Goal: Task Accomplishment & Management: Use online tool/utility

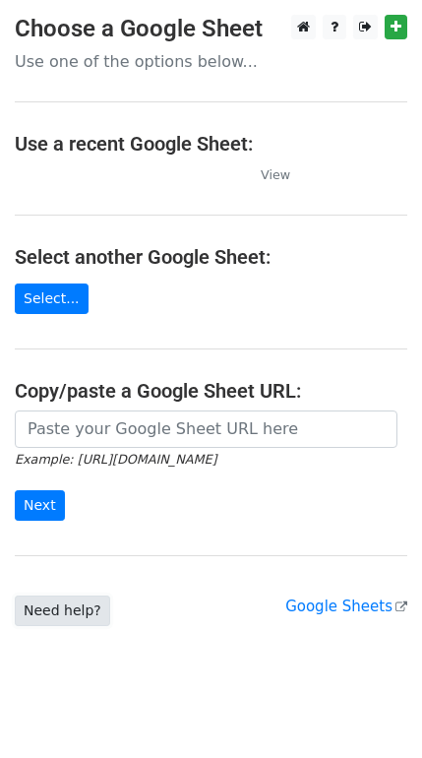
click at [36, 603] on link "Need help?" at bounding box center [62, 610] width 95 height 31
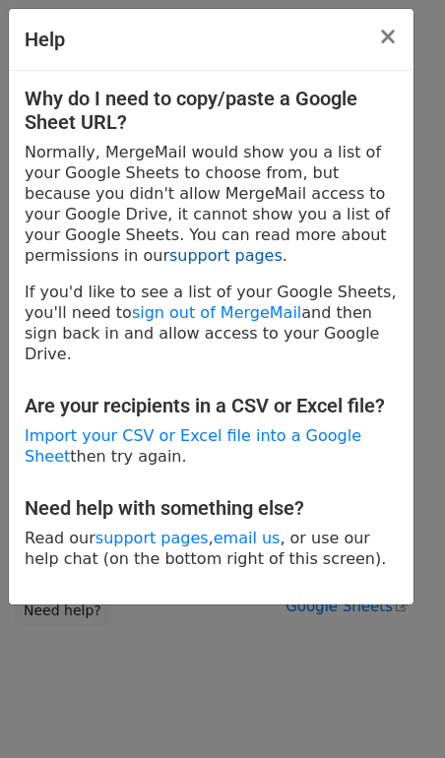
click at [282, 246] on link "support pages" at bounding box center [225, 255] width 113 height 19
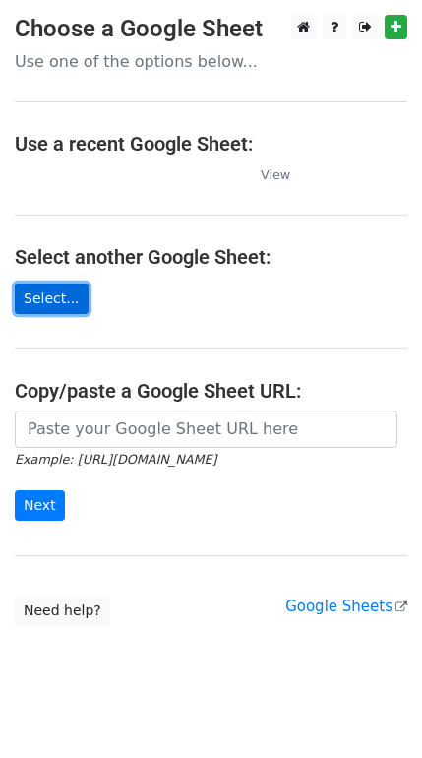
click at [34, 294] on link "Select..." at bounding box center [52, 298] width 74 height 31
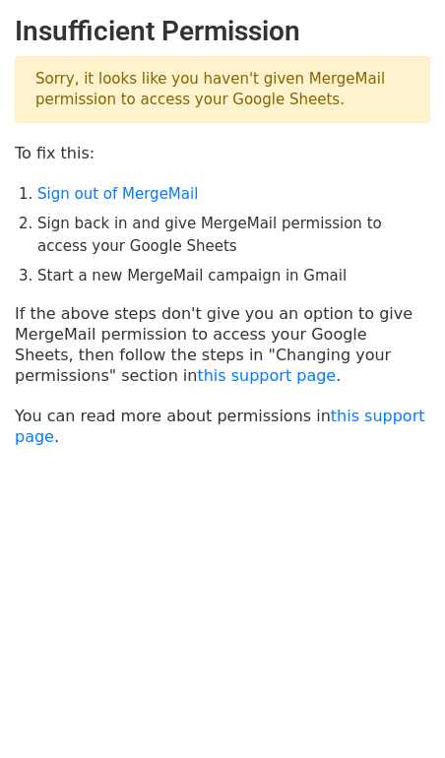
drag, startPoint x: 186, startPoint y: 86, endPoint x: 311, endPoint y: 116, distance: 128.6
click at [311, 116] on p "Sorry, it looks like you haven't given MergeMail permission to access your Goog…" at bounding box center [222, 89] width 415 height 67
click at [312, 116] on p "Sorry, it looks like you haven't given MergeMail permission to access your Goog…" at bounding box center [222, 89] width 415 height 67
drag, startPoint x: 316, startPoint y: 109, endPoint x: 96, endPoint y: 74, distance: 222.3
click at [96, 74] on p "Sorry, it looks like you haven't given MergeMail permission to access your Goog…" at bounding box center [222, 89] width 415 height 67
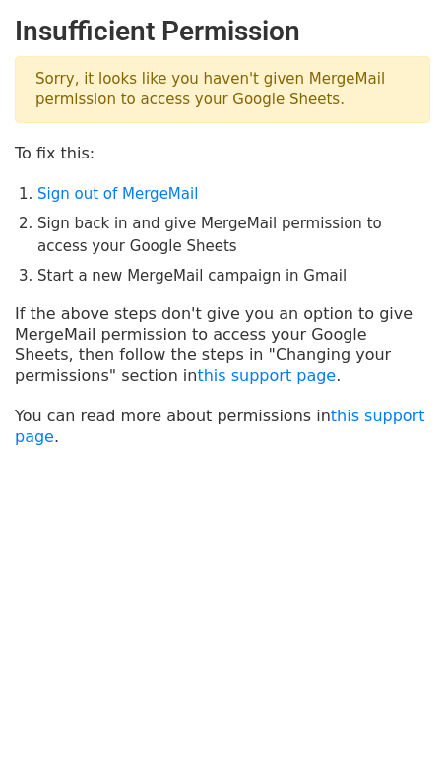
click at [69, 74] on p "Sorry, it looks like you haven't given MergeMail permission to access your Goog…" at bounding box center [222, 89] width 415 height 67
click at [64, 74] on p "Sorry, it looks like you haven't given MergeMail permission to access your Goog…" at bounding box center [222, 89] width 415 height 67
drag, startPoint x: 59, startPoint y: 75, endPoint x: 64, endPoint y: 85, distance: 11.0
click at [64, 85] on p "Sorry, it looks like you haven't given MergeMail permission to access your Goog…" at bounding box center [222, 89] width 415 height 67
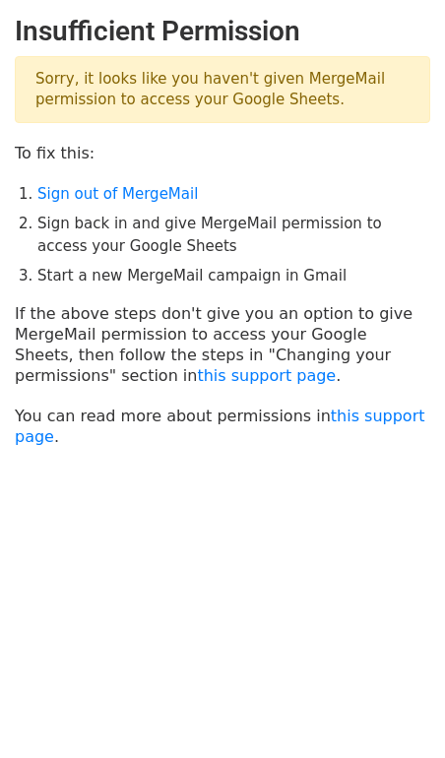
drag, startPoint x: 41, startPoint y: 226, endPoint x: 65, endPoint y: 229, distance: 23.8
click at [43, 226] on li "Sign back in and give MergeMail permission to access your Google Sheets" at bounding box center [233, 235] width 393 height 44
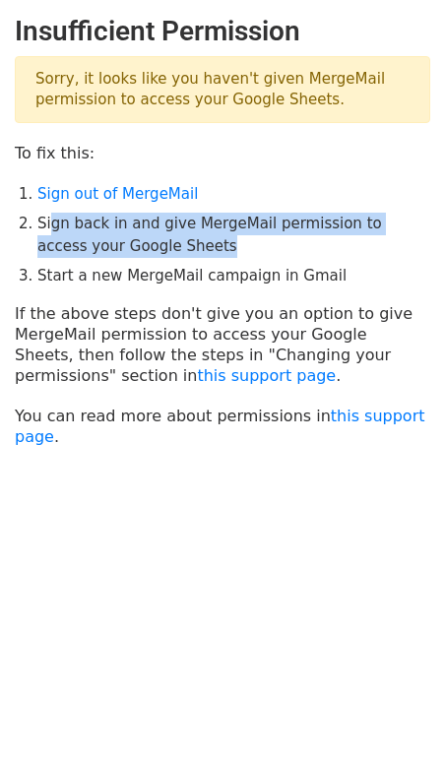
drag, startPoint x: 65, startPoint y: 229, endPoint x: 174, endPoint y: 249, distance: 111.0
click at [174, 249] on li "Sign back in and give MergeMail permission to access your Google Sheets" at bounding box center [233, 235] width 393 height 44
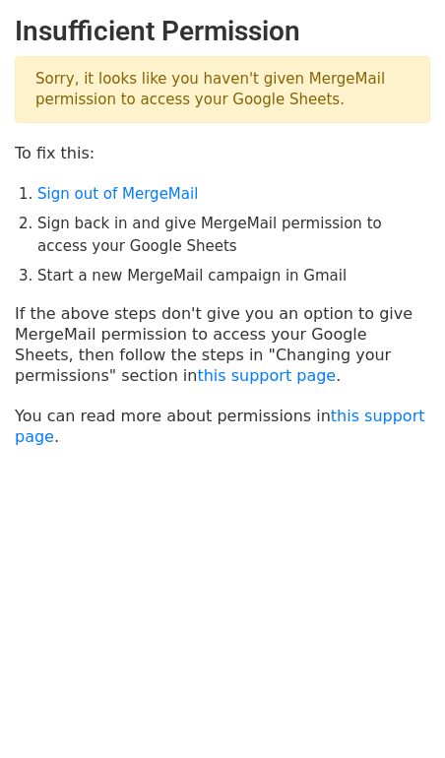
click at [174, 250] on li "Sign back in and give MergeMail permission to access your Google Sheets" at bounding box center [233, 235] width 393 height 44
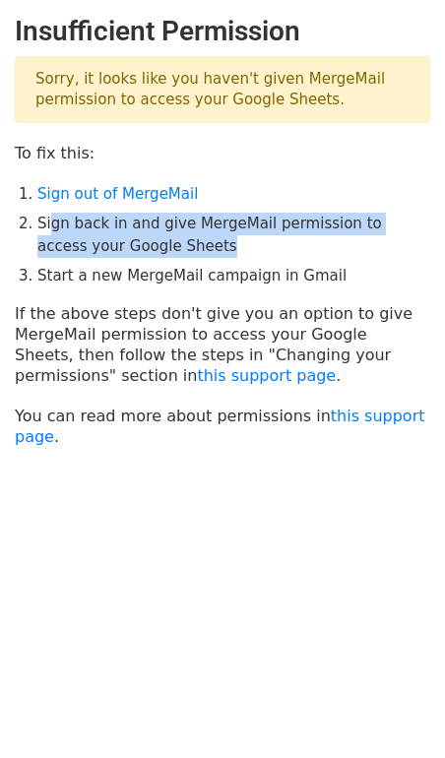
drag, startPoint x: 53, startPoint y: 229, endPoint x: 277, endPoint y: 247, distance: 225.0
click at [277, 247] on li "Sign back in and give MergeMail permission to access your Google Sheets" at bounding box center [233, 235] width 393 height 44
click at [276, 247] on li "Sign back in and give MergeMail permission to access your Google Sheets" at bounding box center [233, 235] width 393 height 44
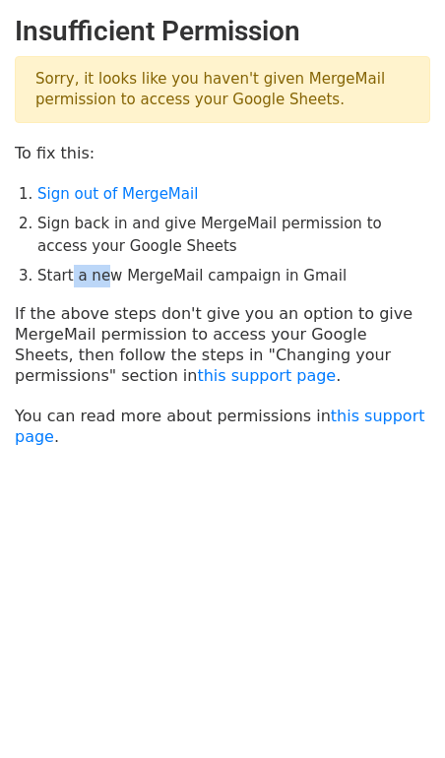
drag, startPoint x: 65, startPoint y: 277, endPoint x: 153, endPoint y: 270, distance: 88.9
click at [118, 269] on li "Start a new MergeMail campaign in Gmail" at bounding box center [233, 276] width 393 height 23
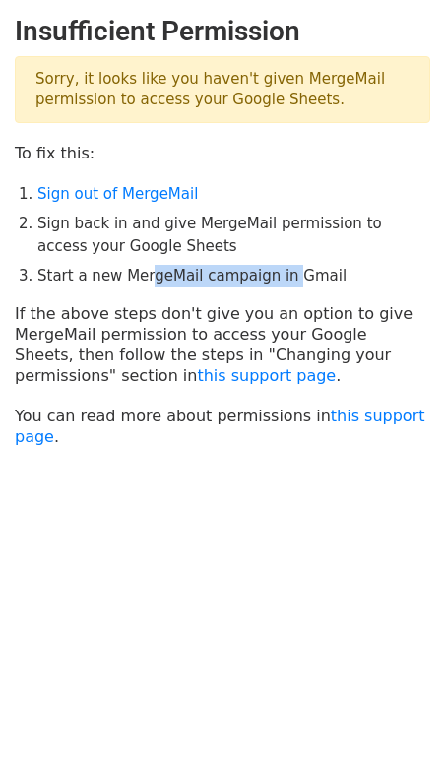
drag, startPoint x: 153, startPoint y: 270, endPoint x: 288, endPoint y: 273, distance: 134.8
click at [288, 273] on li "Start a new MergeMail campaign in Gmail" at bounding box center [233, 276] width 393 height 23
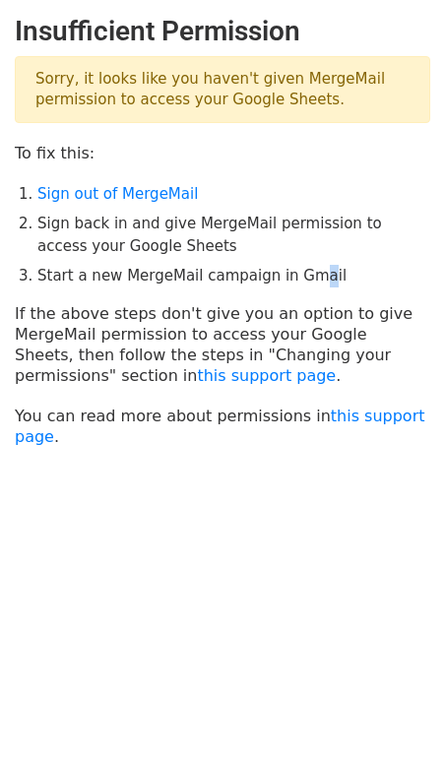
drag, startPoint x: 288, startPoint y: 273, endPoint x: 303, endPoint y: 276, distance: 15.3
click at [303, 276] on li "Start a new MergeMail campaign in Gmail" at bounding box center [233, 276] width 393 height 23
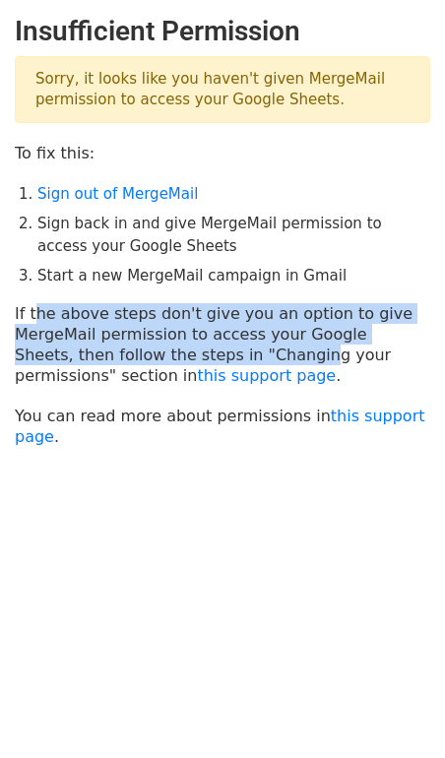
drag, startPoint x: 30, startPoint y: 305, endPoint x: 206, endPoint y: 363, distance: 185.4
click at [206, 363] on p "If the above steps don't give you an option to give MergeMail permission to acc…" at bounding box center [222, 344] width 415 height 83
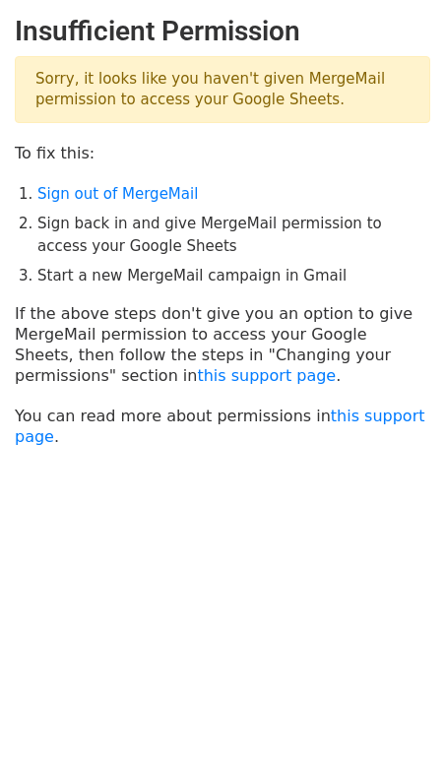
click at [202, 367] on p "If the above steps don't give you an option to give MergeMail permission to acc…" at bounding box center [222, 344] width 415 height 83
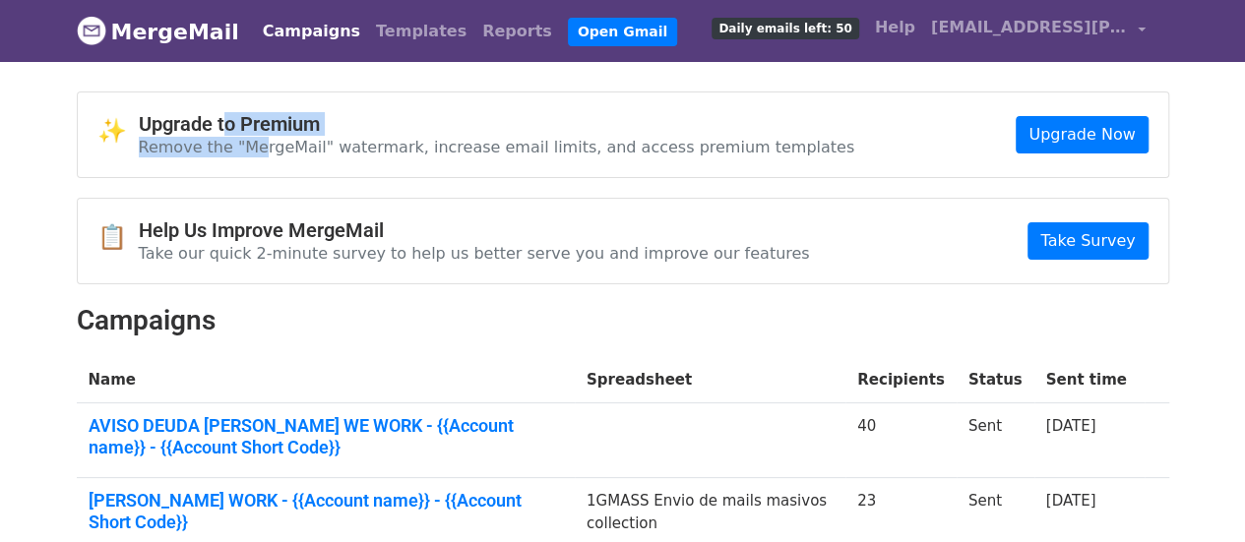
click at [303, 139] on div "Upgrade to Premium Remove the "MergeMail" watermark, increase email limits, and…" at bounding box center [497, 134] width 716 height 45
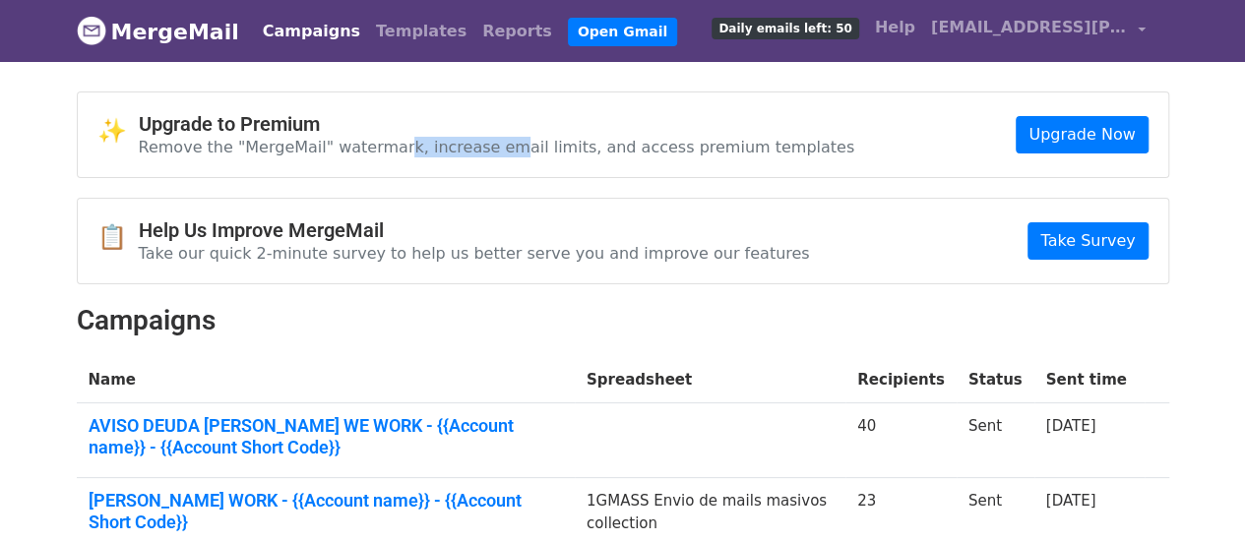
drag, startPoint x: 397, startPoint y: 139, endPoint x: 491, endPoint y: 149, distance: 94.0
click at [485, 149] on p "Remove the "MergeMail" watermark, increase email limits, and access premium tem…" at bounding box center [497, 147] width 716 height 21
click at [492, 149] on p "Remove the "MergeMail" watermark, increase email limits, and access premium tem…" at bounding box center [497, 147] width 716 height 21
click at [568, 22] on link "Open Gmail" at bounding box center [622, 32] width 109 height 29
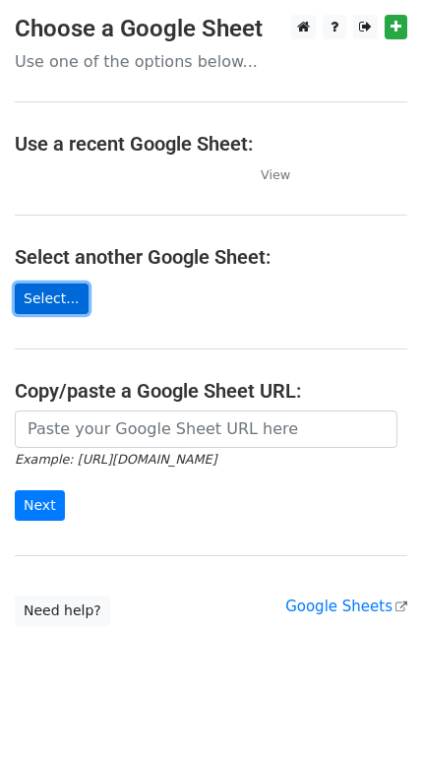
click at [44, 290] on link "Select..." at bounding box center [52, 298] width 74 height 31
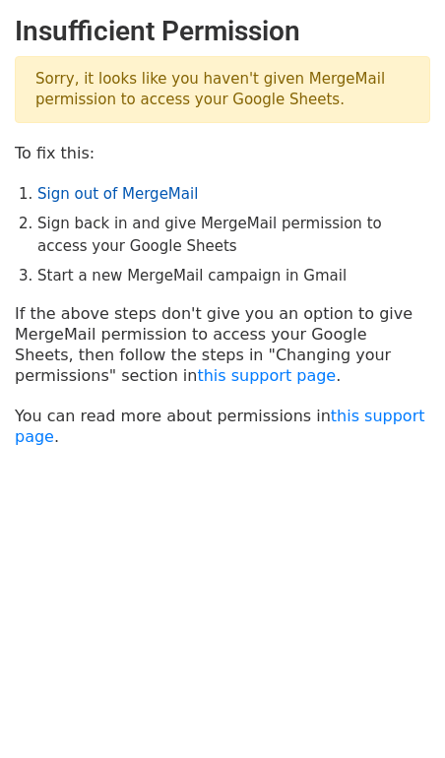
click at [119, 191] on link "Sign out of MergeMail" at bounding box center [117, 194] width 160 height 18
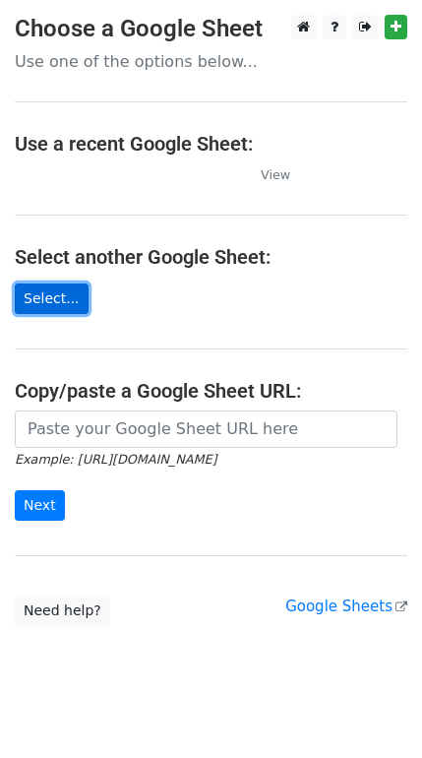
click at [60, 291] on link "Select..." at bounding box center [52, 298] width 74 height 31
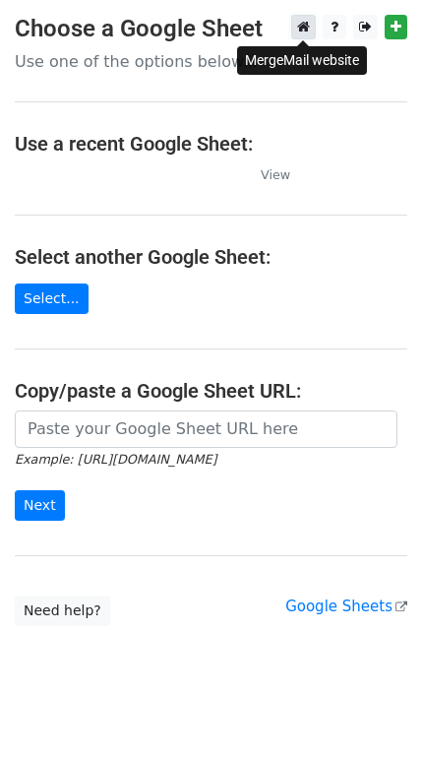
click at [307, 38] on link at bounding box center [303, 27] width 25 height 25
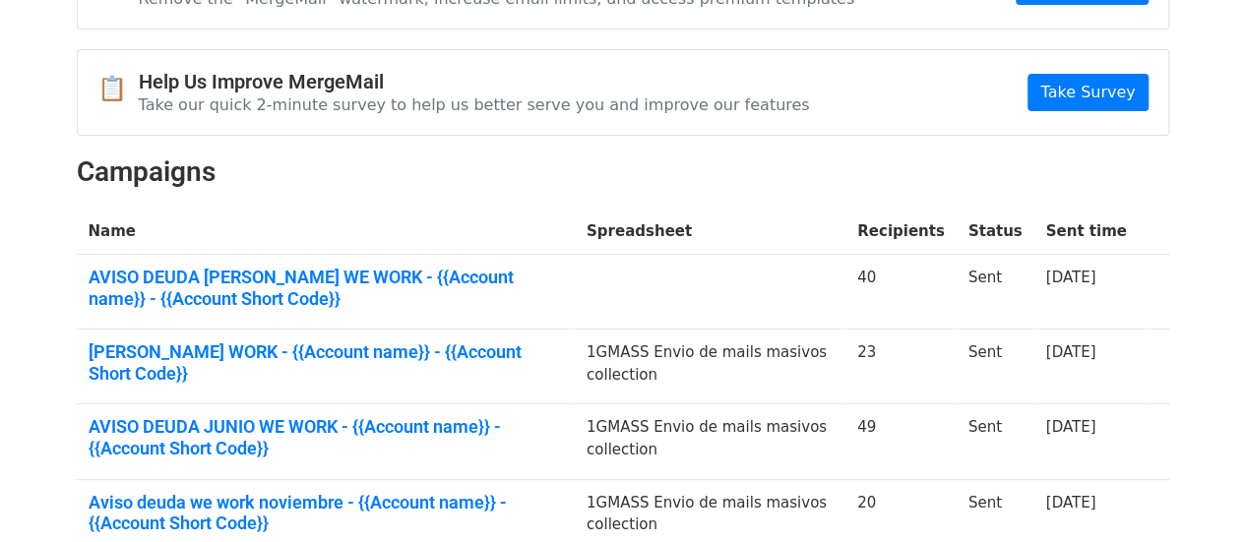
scroll to position [197, 0]
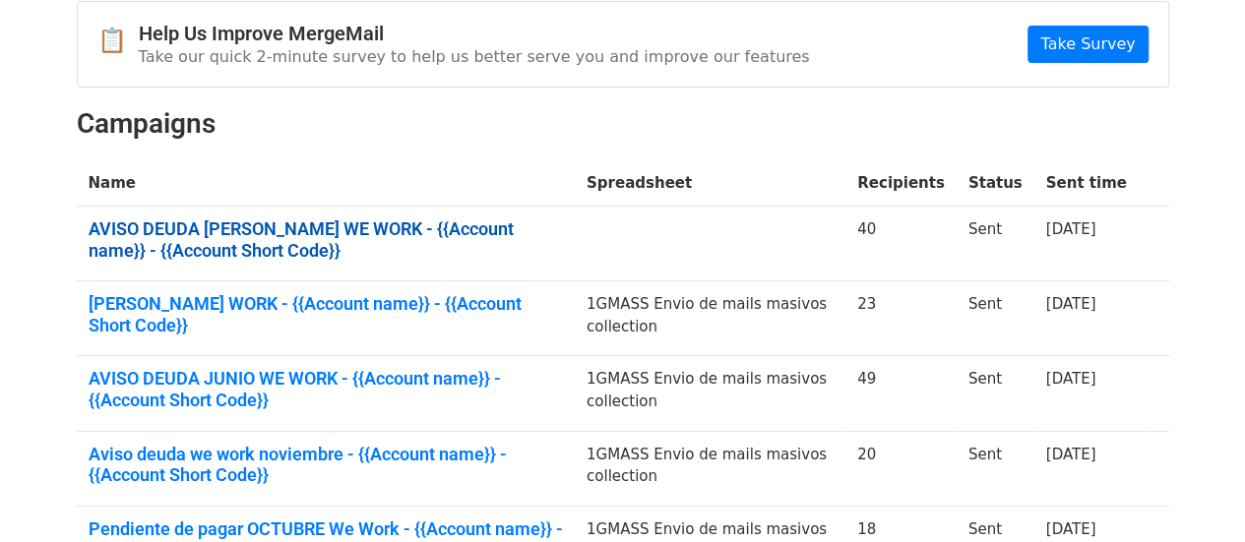
click at [439, 223] on link "AVISO DEUDA JULIO WE WORK - {{Account name}} - {{Account Short Code}}" at bounding box center [326, 239] width 474 height 42
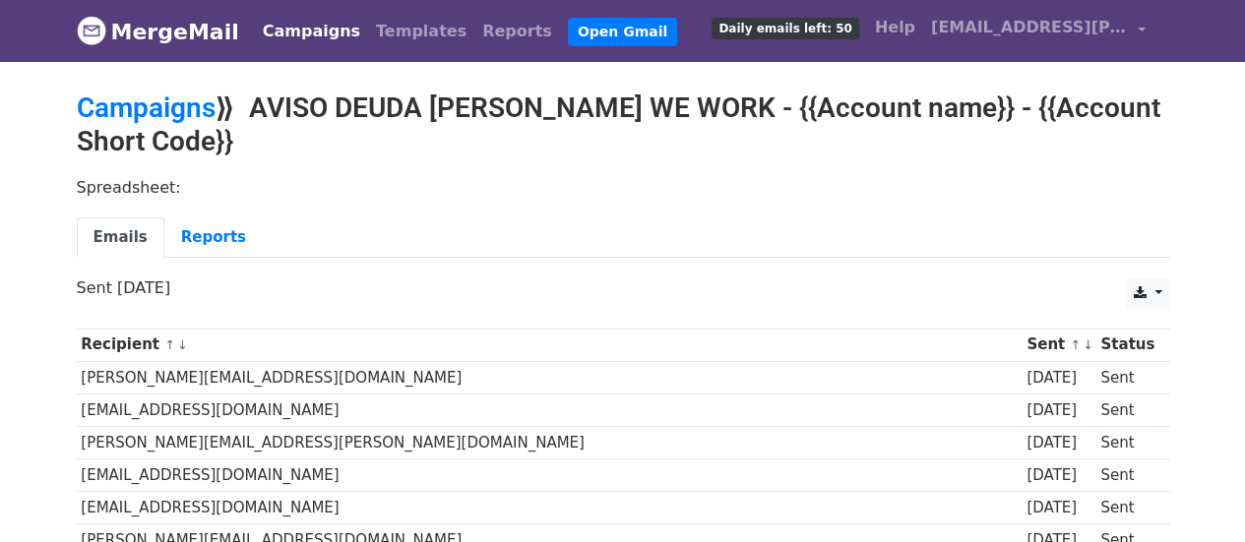
click at [844, 31] on span "Daily emails left: 50" at bounding box center [784, 29] width 147 height 22
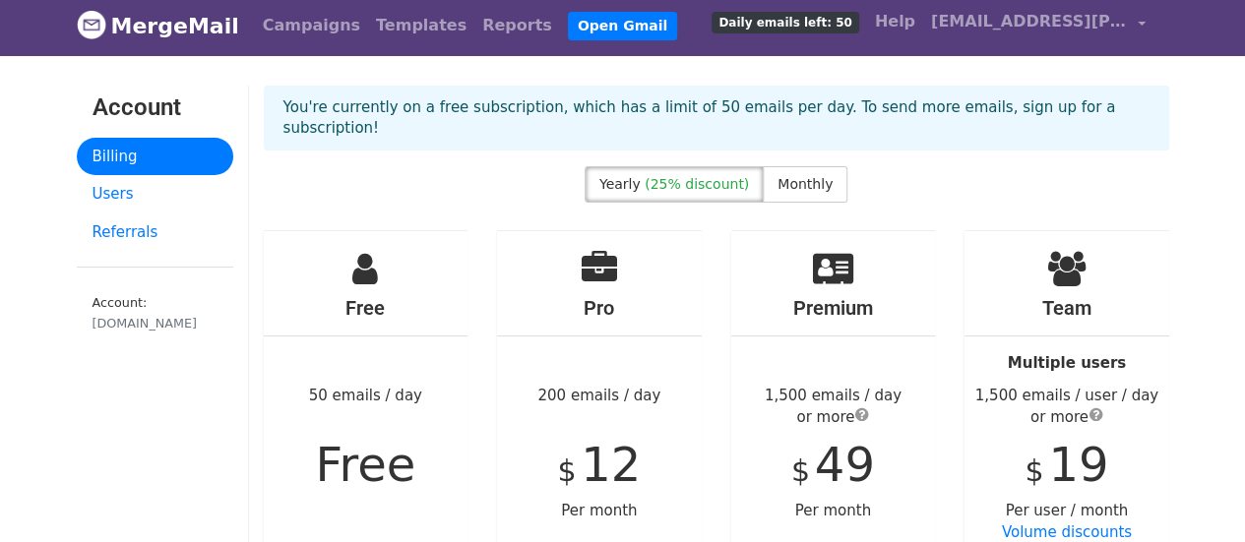
scroll to position [98, 0]
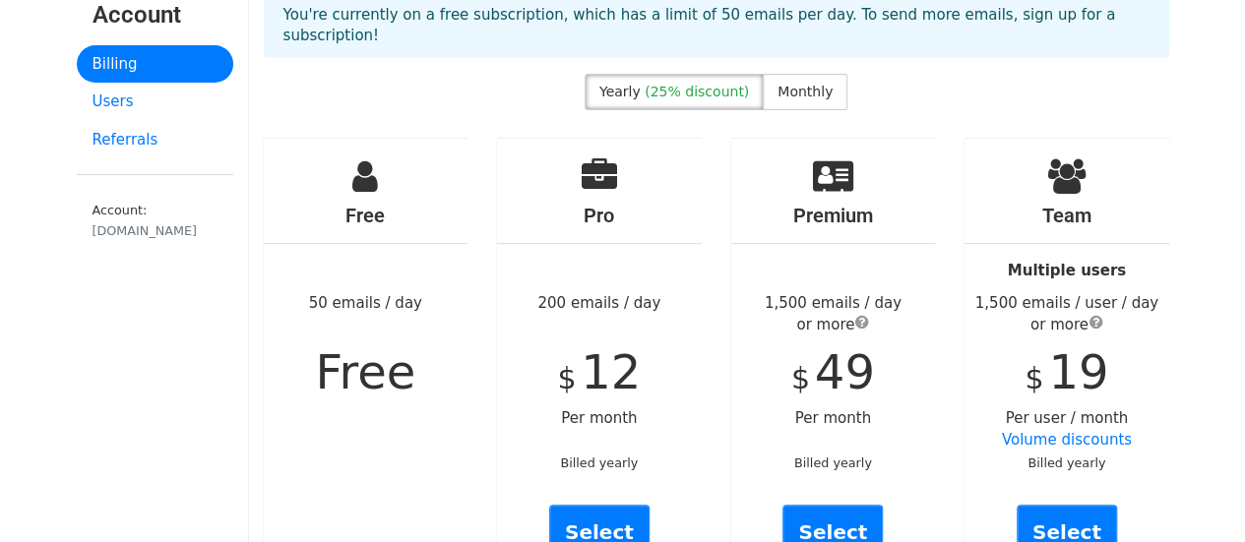
click at [409, 278] on div "Free 50 emails / day Free" at bounding box center [366, 368] width 205 height 459
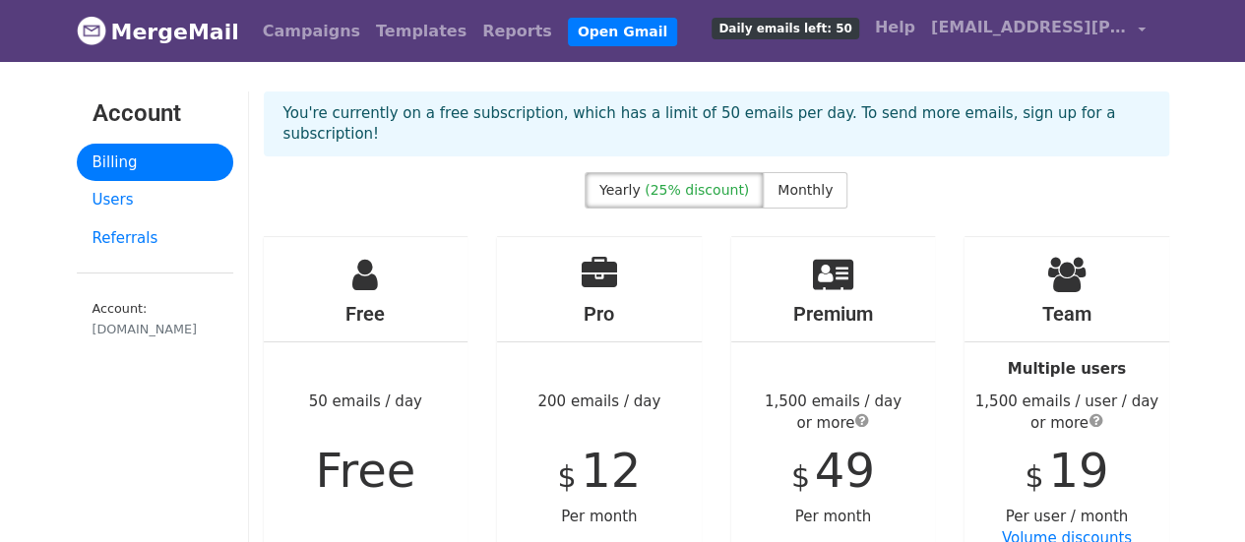
click at [186, 25] on link "MergeMail" at bounding box center [158, 31] width 162 height 41
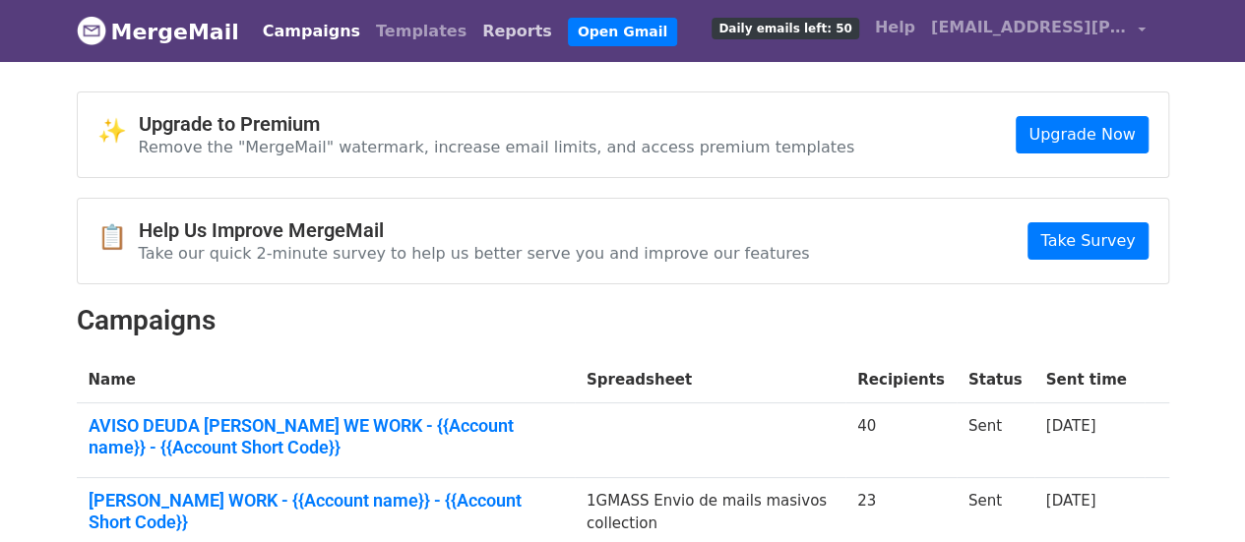
click at [489, 34] on link "Reports" at bounding box center [517, 31] width 86 height 39
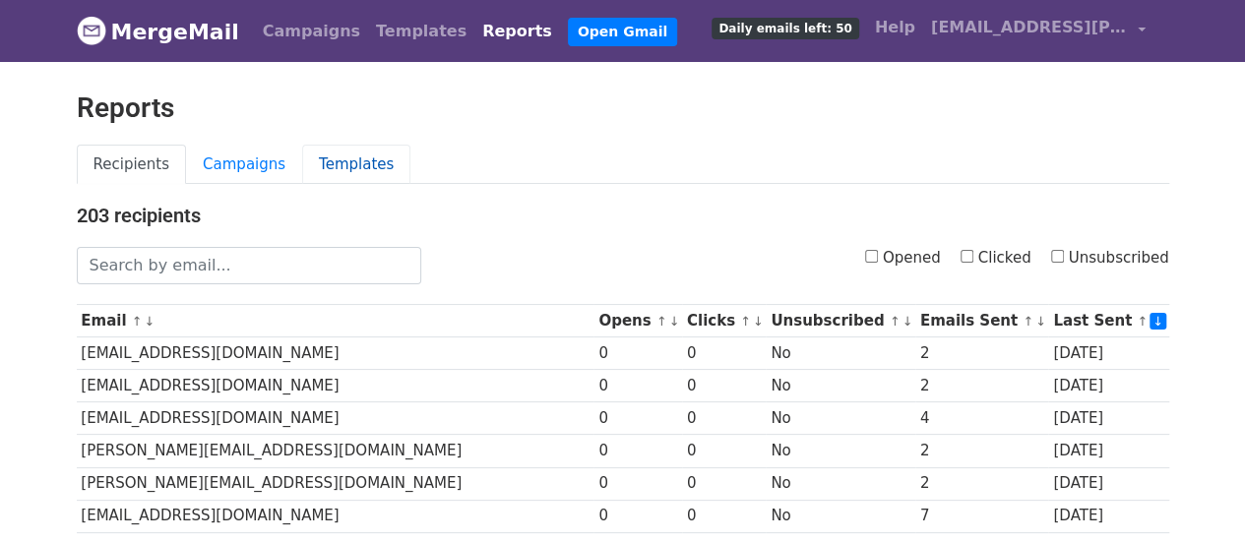
click at [359, 162] on link "Templates" at bounding box center [356, 165] width 108 height 40
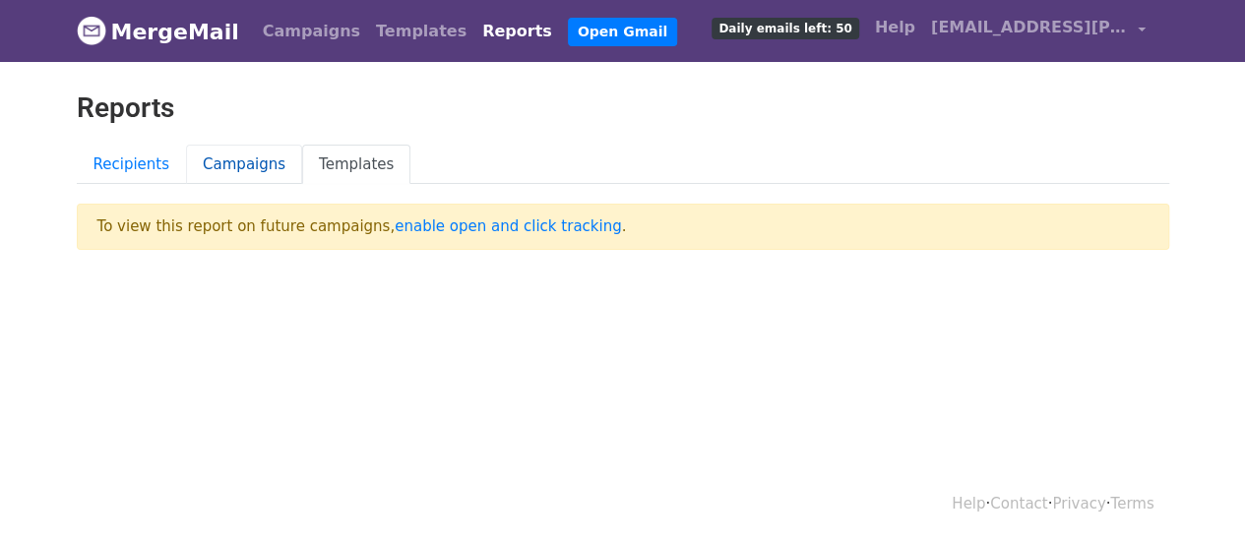
click at [236, 160] on link "Campaigns" at bounding box center [244, 165] width 116 height 40
click at [159, 149] on link "Recipients" at bounding box center [132, 165] width 110 height 40
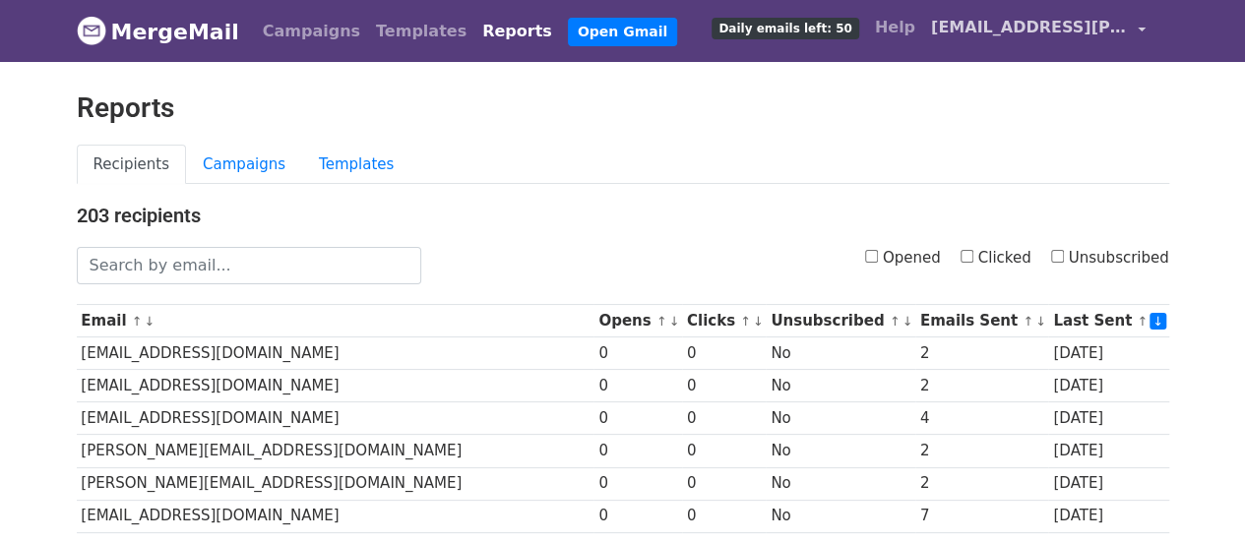
click at [1032, 31] on span "victoria.eandi@wework.com" at bounding box center [1029, 28] width 197 height 24
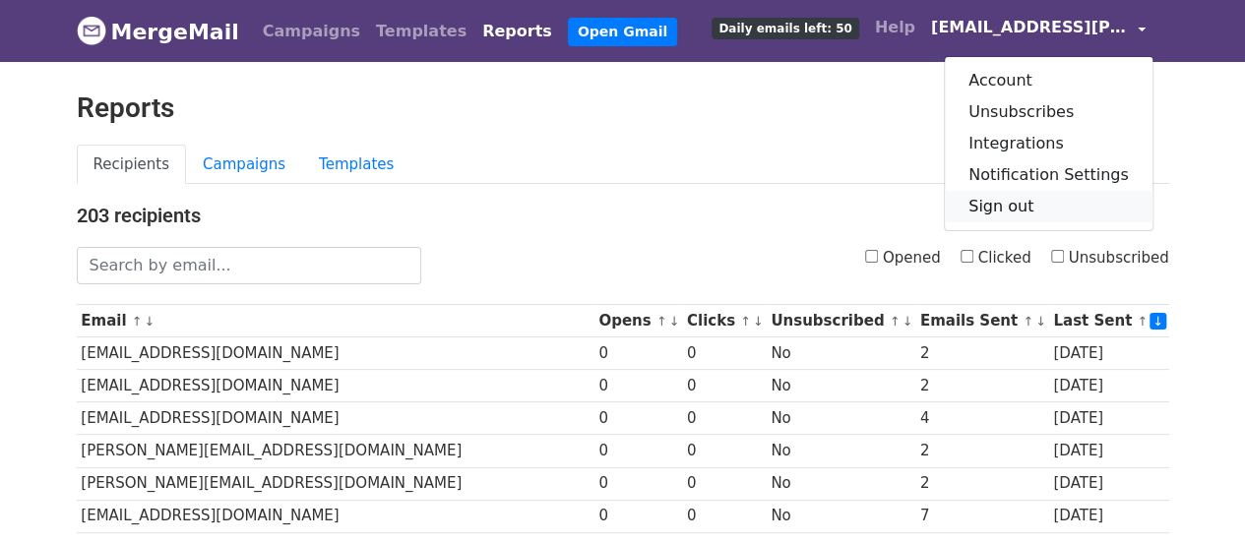
click at [1036, 203] on link "Sign out" at bounding box center [1049, 206] width 208 height 31
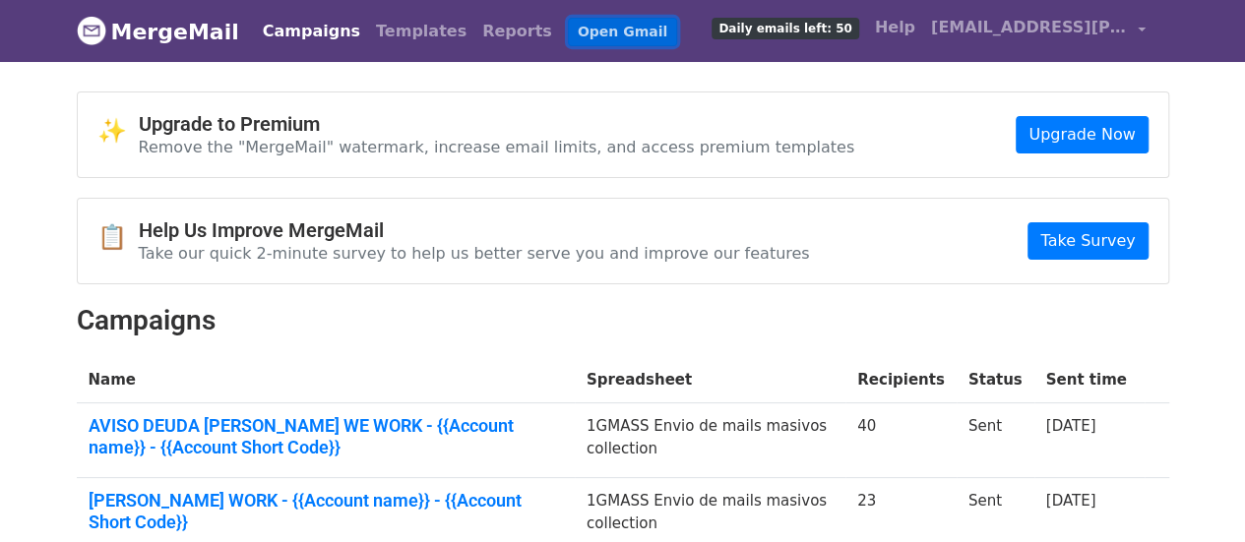
click at [579, 32] on link "Open Gmail" at bounding box center [622, 32] width 109 height 29
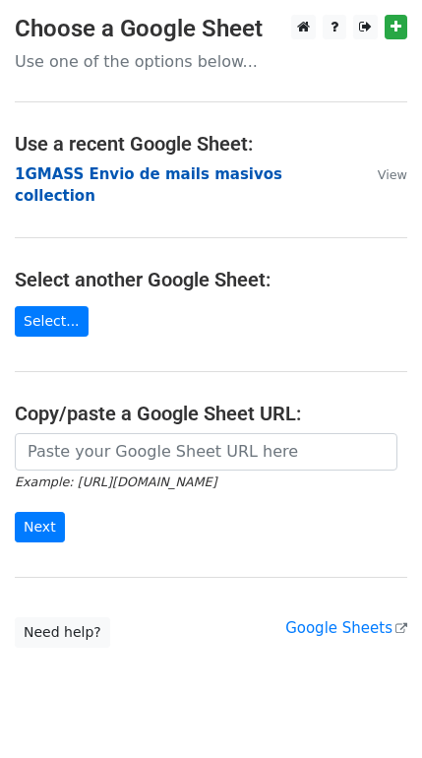
click at [119, 183] on strong "1GMASS Envio de mails masivos collection" at bounding box center [149, 185] width 268 height 40
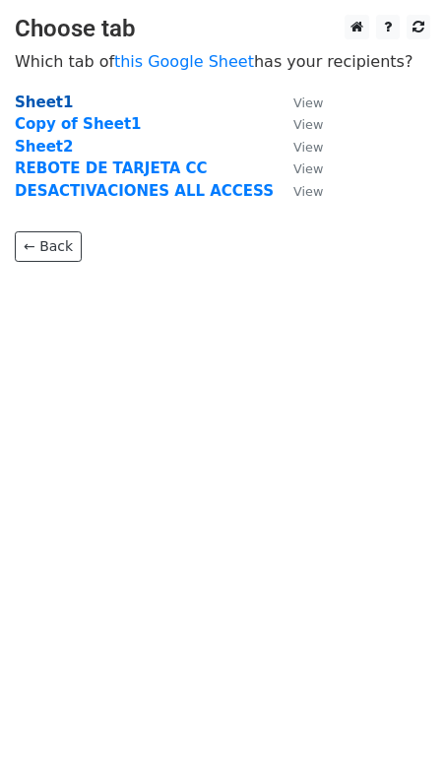
click at [44, 102] on strong "Sheet1" at bounding box center [44, 102] width 58 height 18
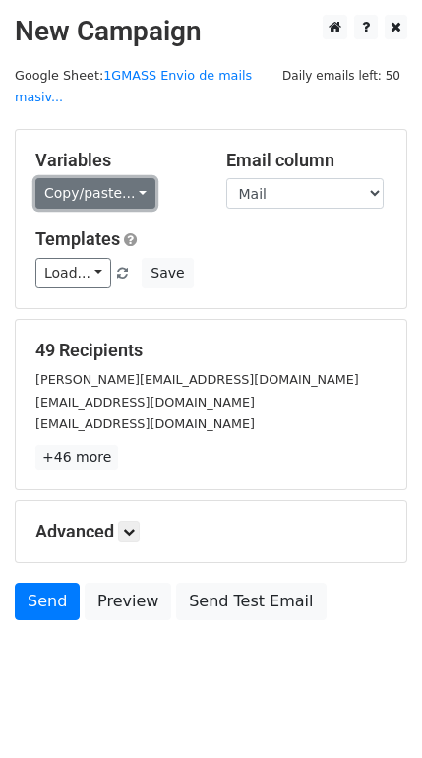
click at [126, 178] on link "Copy/paste..." at bounding box center [95, 193] width 120 height 31
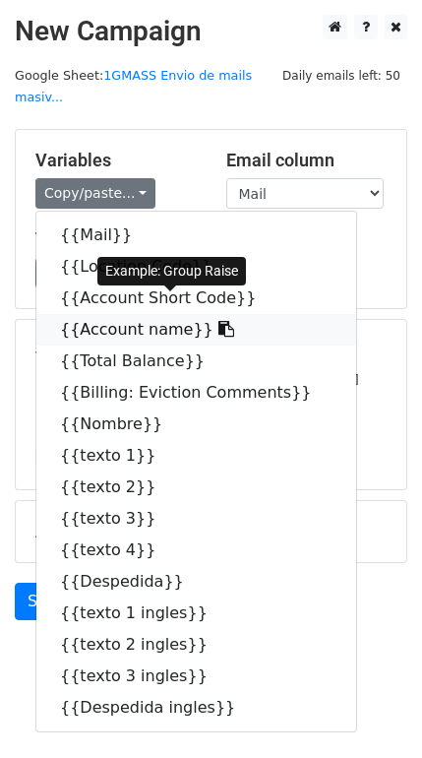
drag, startPoint x: 126, startPoint y: 309, endPoint x: 12, endPoint y: 305, distance: 114.2
click at [124, 314] on link "{{Account name}}" at bounding box center [196, 329] width 320 height 31
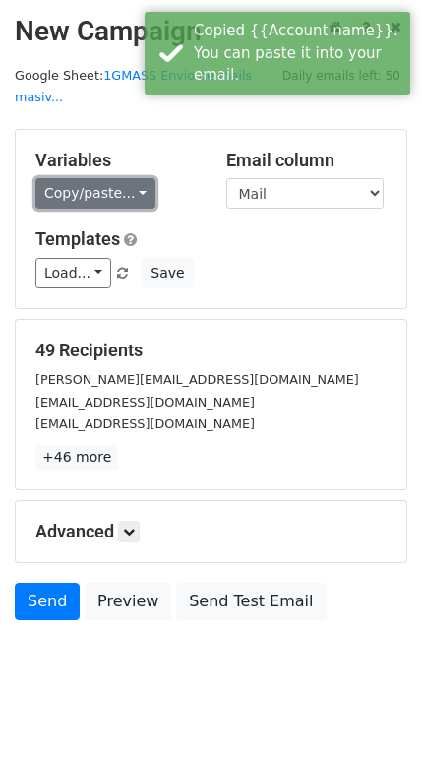
click at [131, 178] on link "Copy/paste..." at bounding box center [95, 193] width 120 height 31
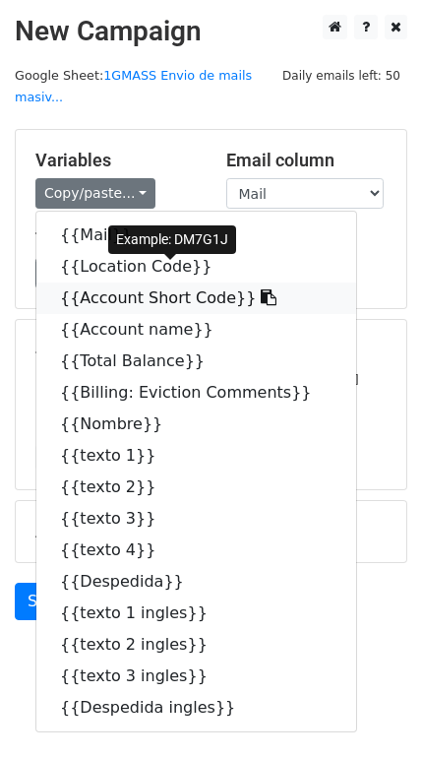
click at [104, 282] on link "{{Account Short Code}}" at bounding box center [196, 297] width 320 height 31
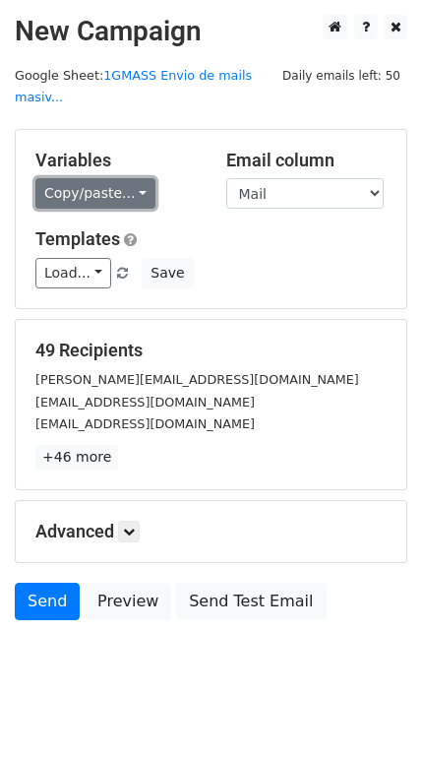
click at [126, 178] on link "Copy/paste..." at bounding box center [95, 193] width 120 height 31
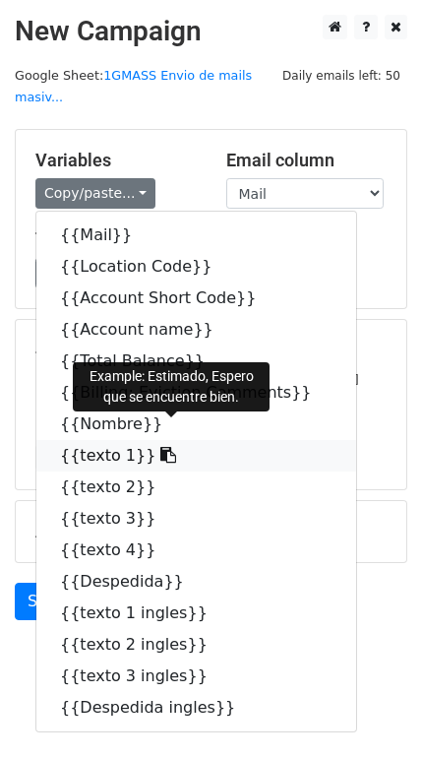
click at [96, 440] on link "{{texto 1}}" at bounding box center [196, 455] width 320 height 31
click at [96, 445] on link "+46 more" at bounding box center [76, 457] width 83 height 25
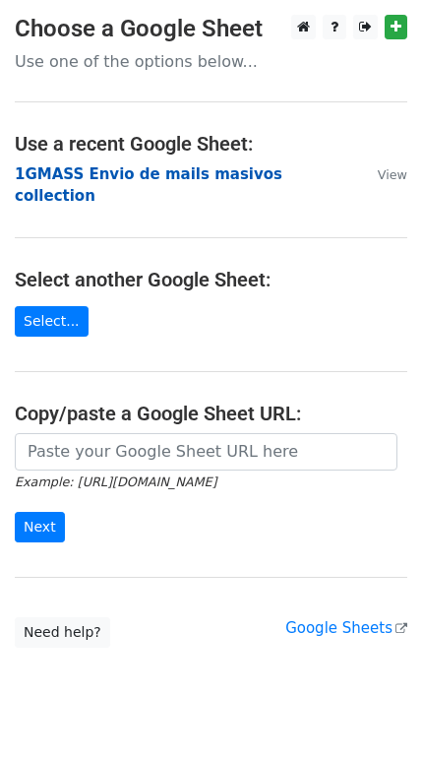
click at [107, 176] on strong "1GMASS Envio de mails masivos collection" at bounding box center [149, 185] width 268 height 40
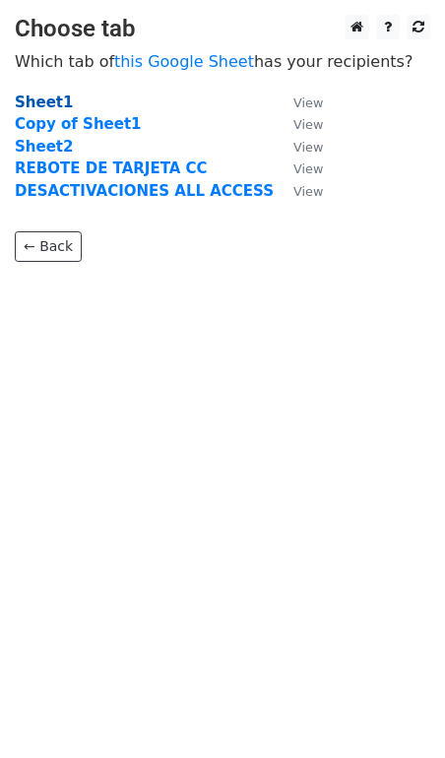
click at [39, 103] on strong "Sheet1" at bounding box center [44, 102] width 58 height 18
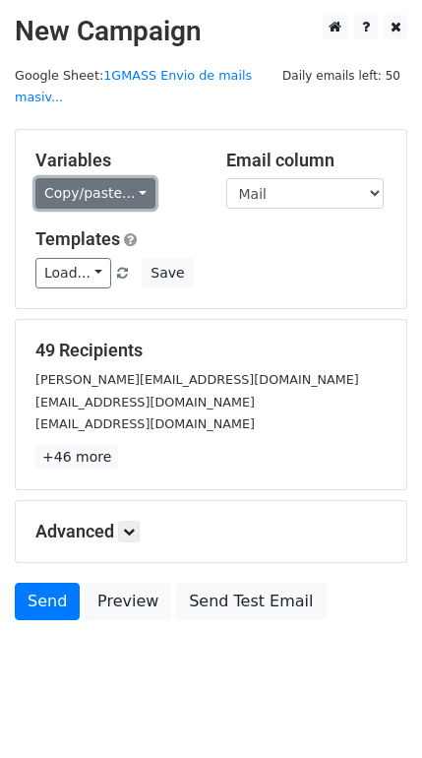
click at [124, 178] on link "Copy/paste..." at bounding box center [95, 193] width 120 height 31
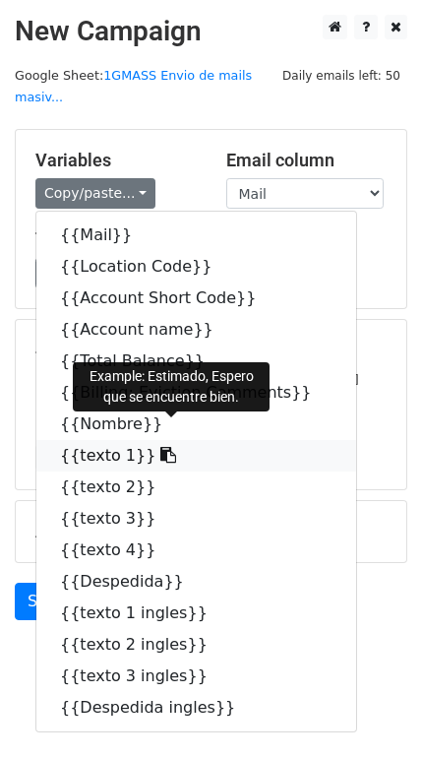
drag, startPoint x: 86, startPoint y: 426, endPoint x: 21, endPoint y: 415, distance: 65.8
click at [85, 440] on link "{{texto 1}}" at bounding box center [196, 455] width 320 height 31
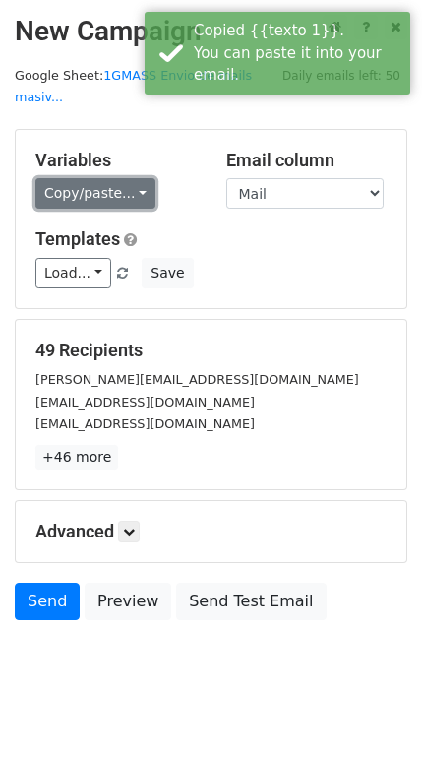
click at [111, 178] on link "Copy/paste..." at bounding box center [95, 193] width 120 height 31
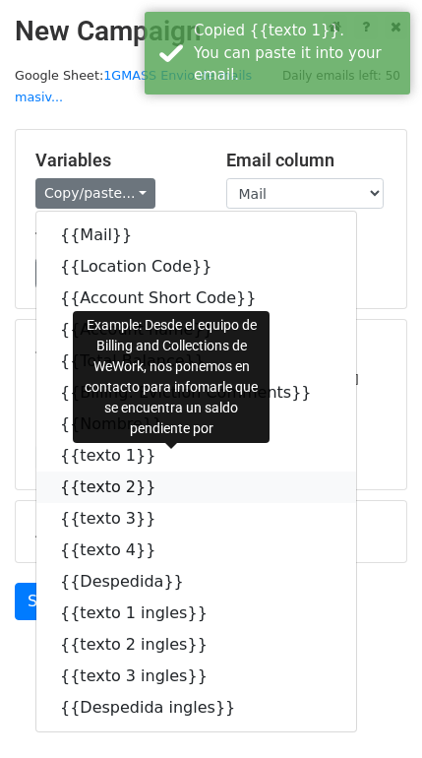
drag, startPoint x: 95, startPoint y: 464, endPoint x: 11, endPoint y: 445, distance: 86.9
click at [93, 471] on link "{{texto 2}}" at bounding box center [196, 486] width 320 height 31
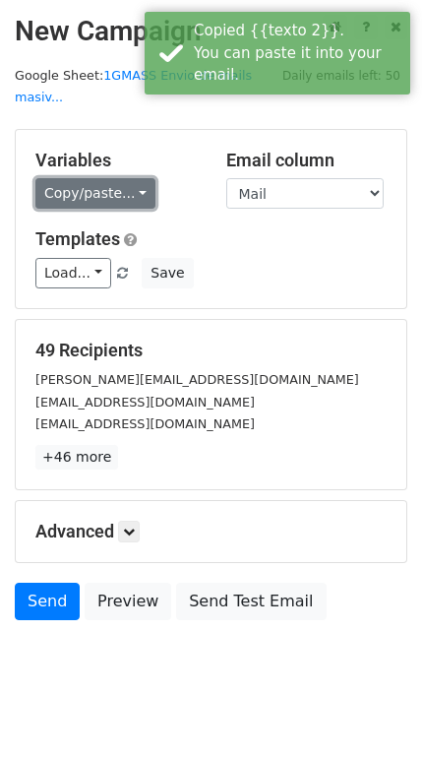
click at [131, 178] on link "Copy/paste..." at bounding box center [95, 193] width 120 height 31
click at [133, 178] on link "Copy/paste..." at bounding box center [95, 193] width 120 height 31
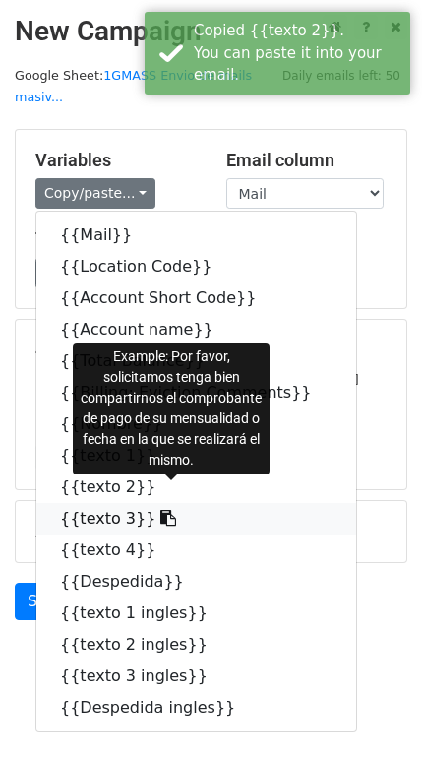
click at [66, 503] on link "{{texto 3}}" at bounding box center [196, 518] width 320 height 31
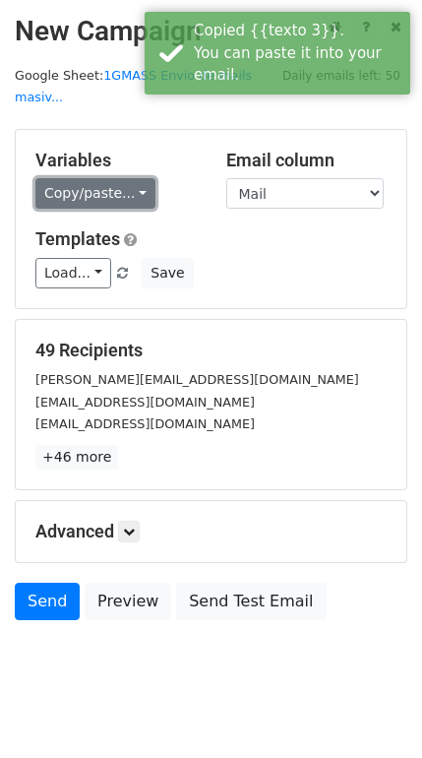
click at [114, 178] on link "Copy/paste..." at bounding box center [95, 193] width 120 height 31
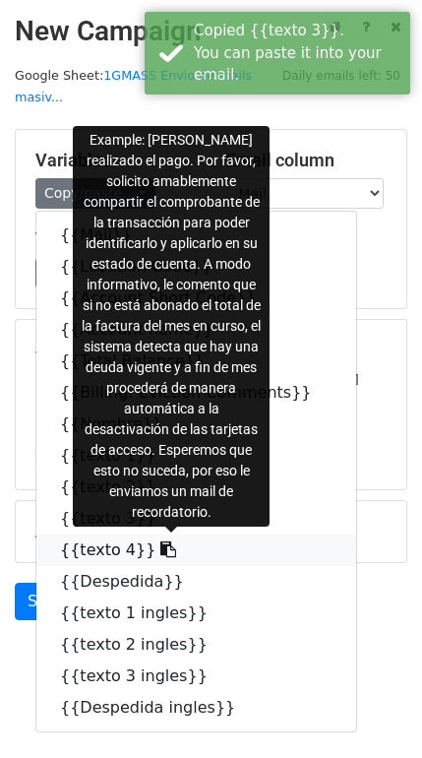
click at [89, 534] on link "{{texto 4}}" at bounding box center [196, 549] width 320 height 31
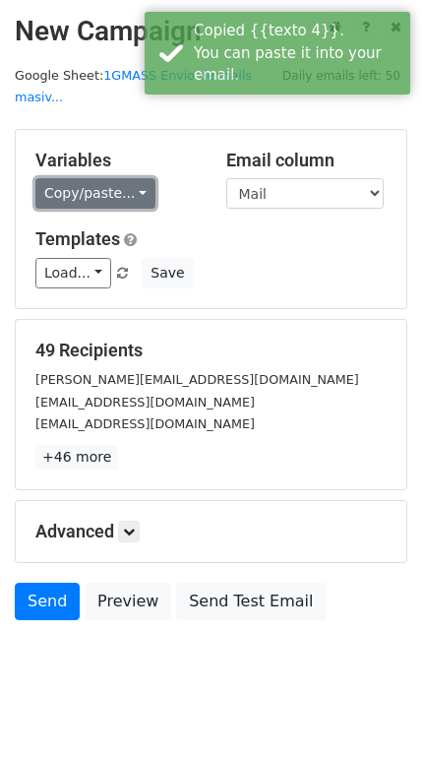
click at [121, 178] on link "Copy/paste..." at bounding box center [95, 193] width 120 height 31
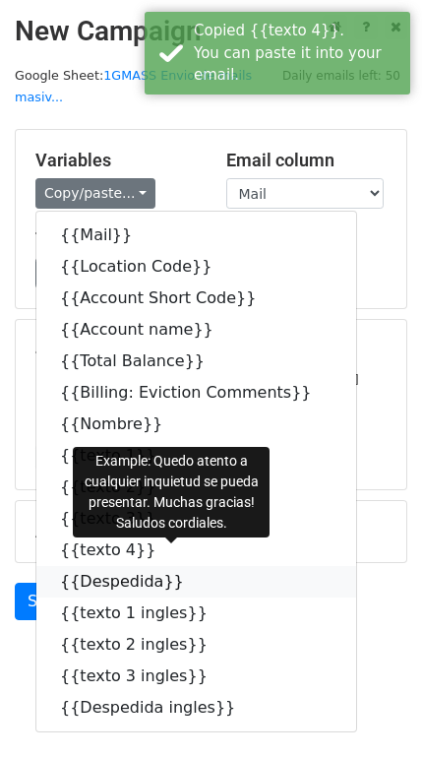
click at [81, 566] on link "{{Despedida}}" at bounding box center [196, 581] width 320 height 31
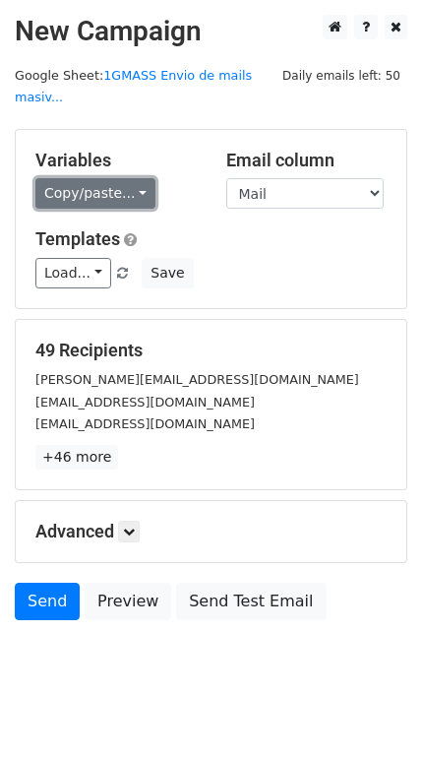
click at [130, 178] on link "Copy/paste..." at bounding box center [95, 193] width 120 height 31
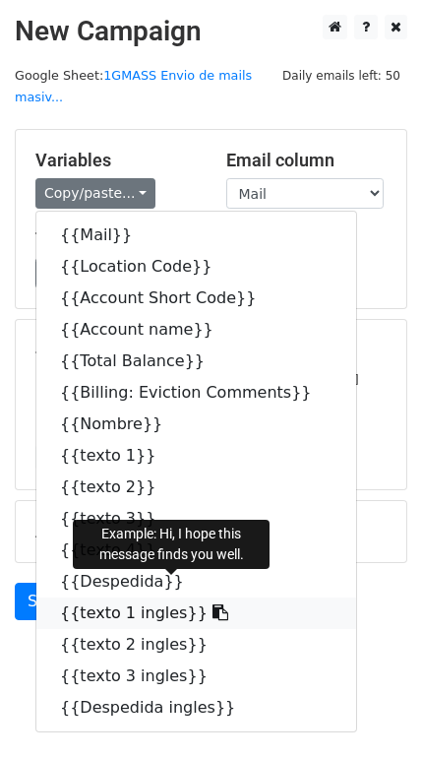
click at [105, 597] on link "{{texto 1 ingles}}" at bounding box center [196, 612] width 320 height 31
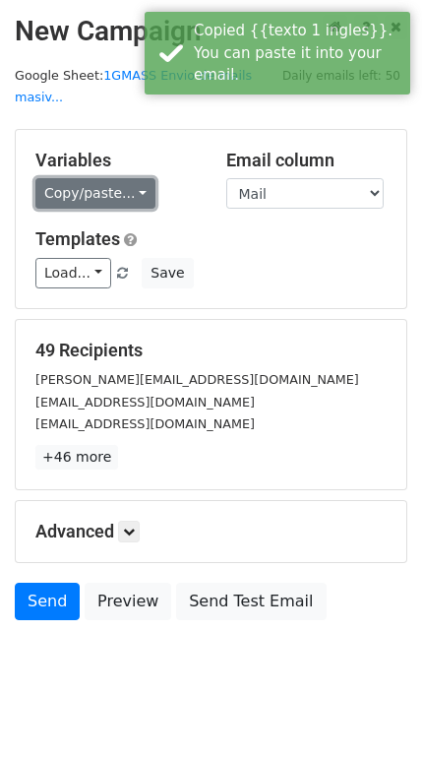
click at [139, 179] on link "Copy/paste..." at bounding box center [95, 193] width 120 height 31
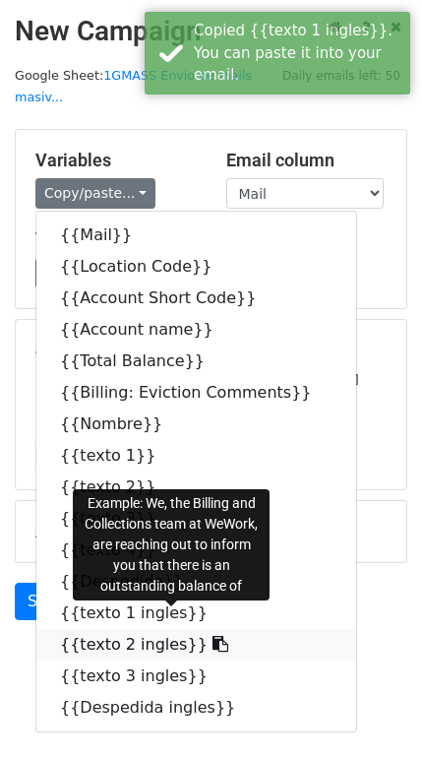
click at [85, 629] on link "{{texto 2 ingles}}" at bounding box center [196, 644] width 320 height 31
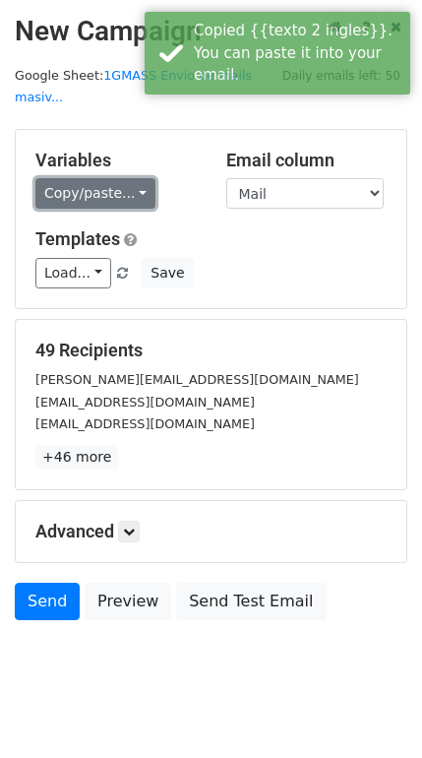
click at [128, 178] on link "Copy/paste..." at bounding box center [95, 193] width 120 height 31
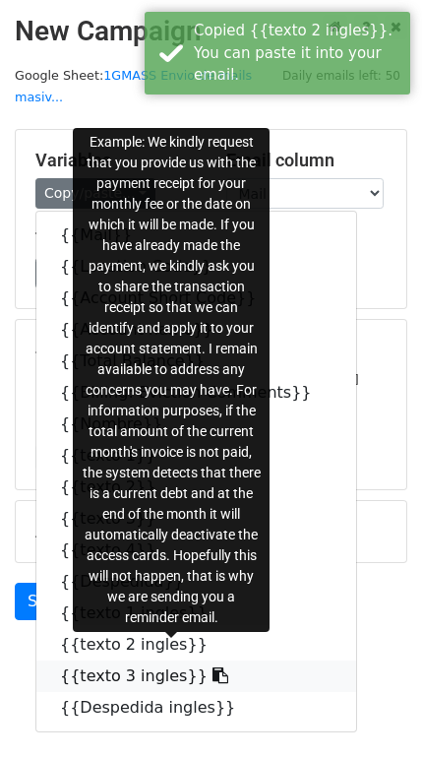
click at [117, 660] on link "{{texto 3 ingles}}" at bounding box center [196, 675] width 320 height 31
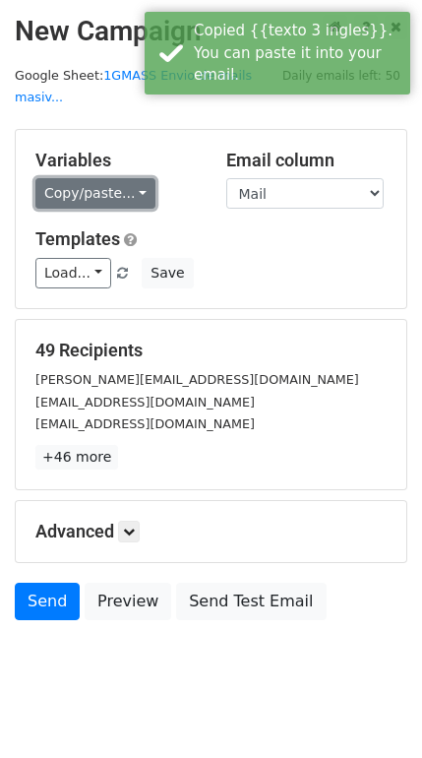
click at [130, 178] on link "Copy/paste..." at bounding box center [95, 193] width 120 height 31
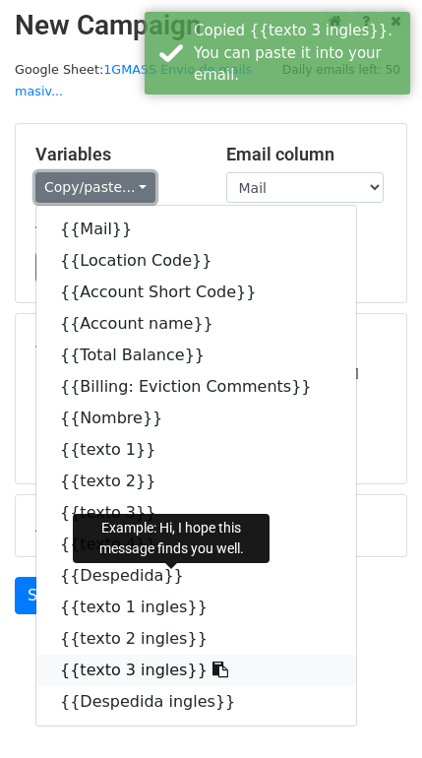
scroll to position [7, 0]
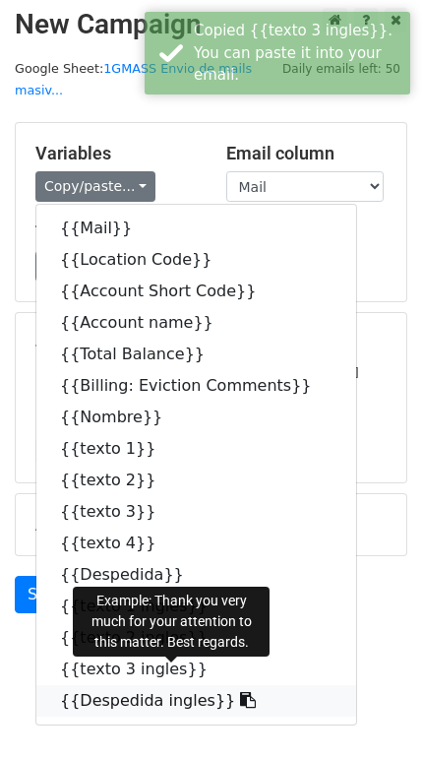
drag, startPoint x: 82, startPoint y: 680, endPoint x: 12, endPoint y: 656, distance: 73.7
click at [82, 685] on link "{{Despedida ingles}}" at bounding box center [196, 700] width 320 height 31
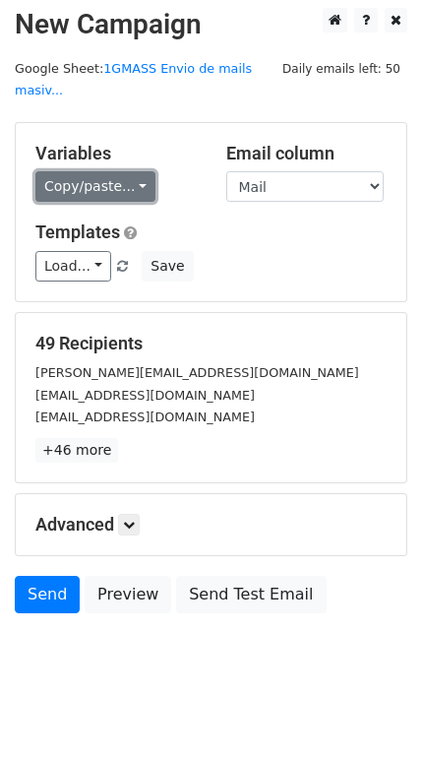
click at [105, 171] on link "Copy/paste..." at bounding box center [95, 186] width 120 height 31
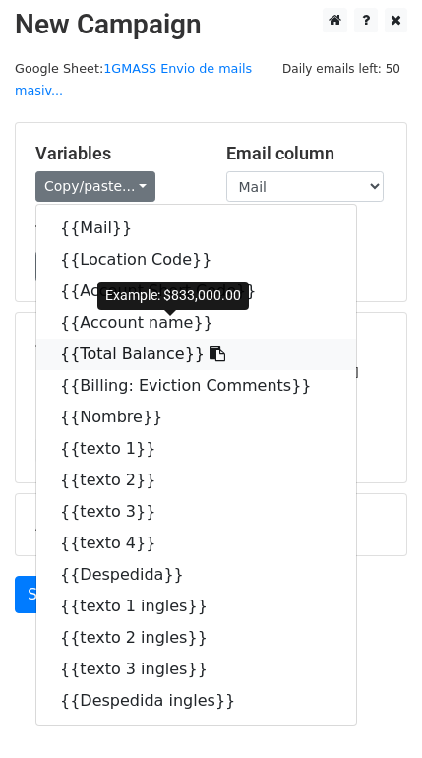
click at [92, 338] on link "{{Total Balance}}" at bounding box center [196, 353] width 320 height 31
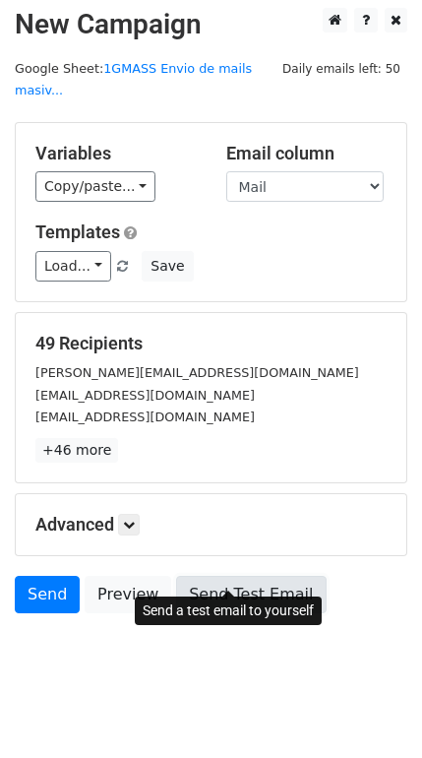
click at [188, 576] on link "Send Test Email" at bounding box center [251, 594] width 150 height 37
